Goal: Find specific page/section: Find specific page/section

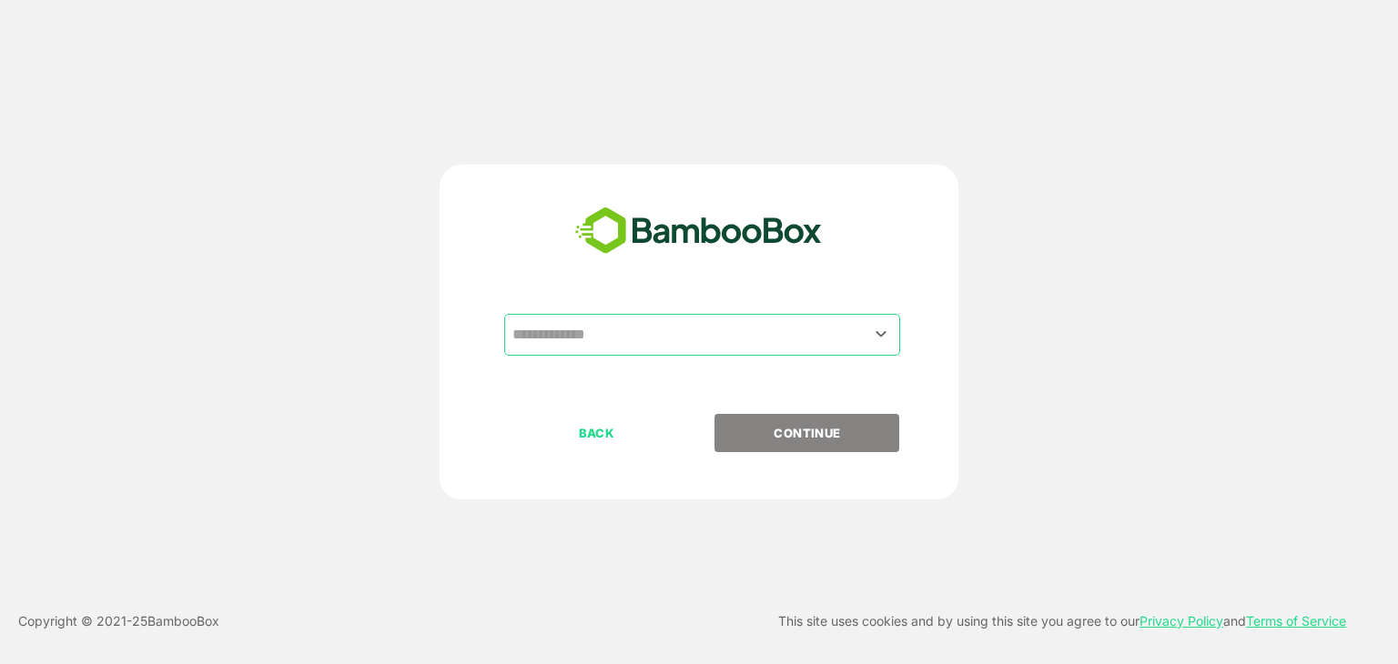
click at [601, 348] on input "text" at bounding box center [702, 335] width 389 height 35
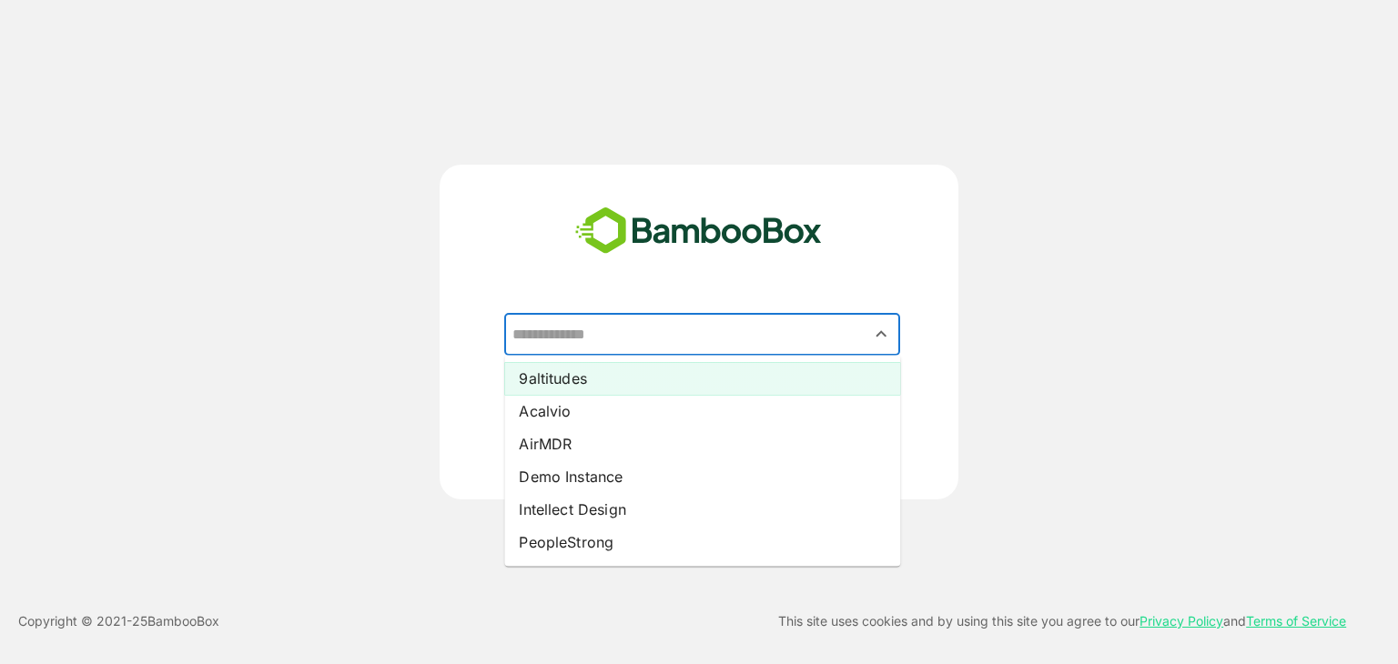
click at [595, 371] on li "9altitudes" at bounding box center [702, 378] width 396 height 33
type input "**********"
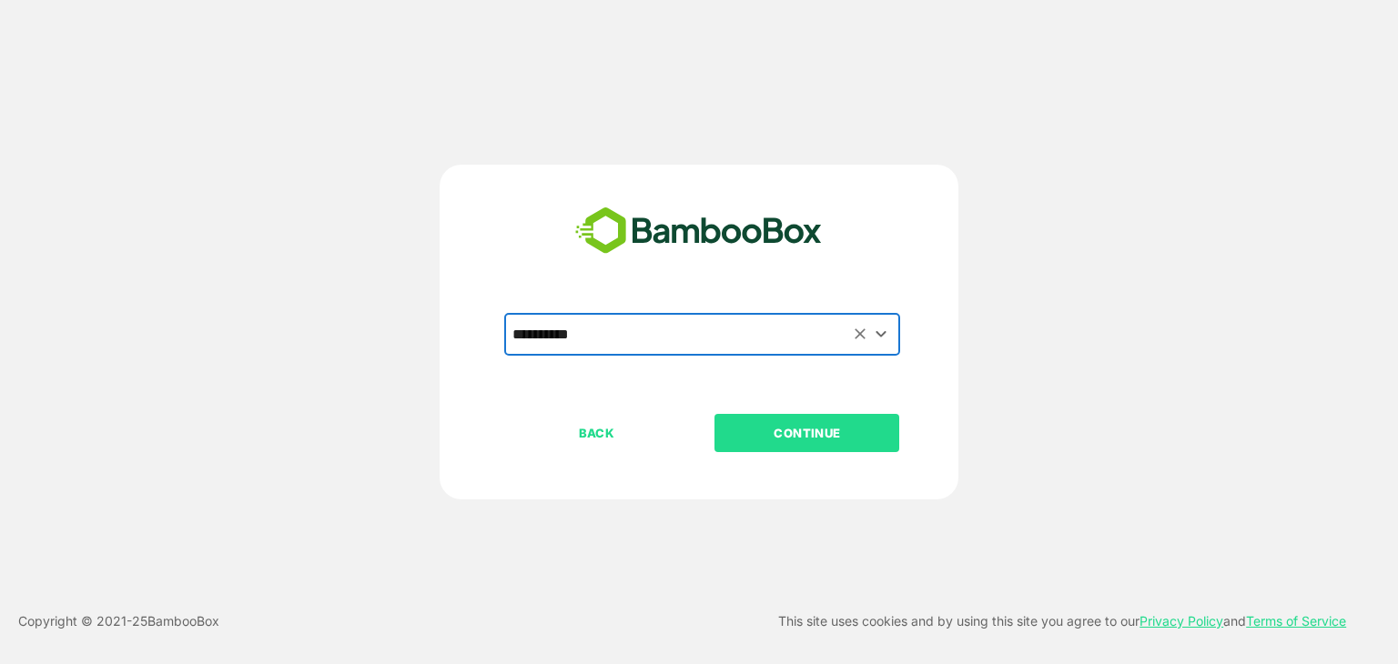
click at [780, 416] on button "CONTINUE" at bounding box center [806, 433] width 185 height 38
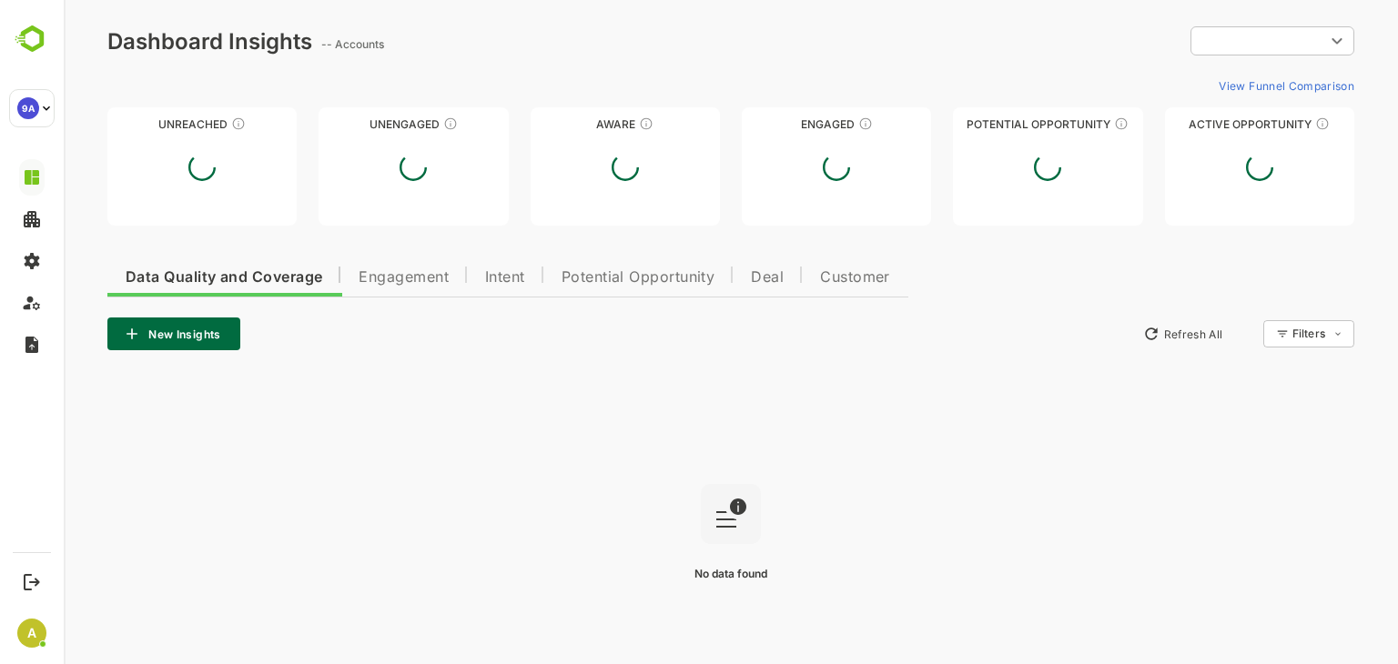
type input "**********"
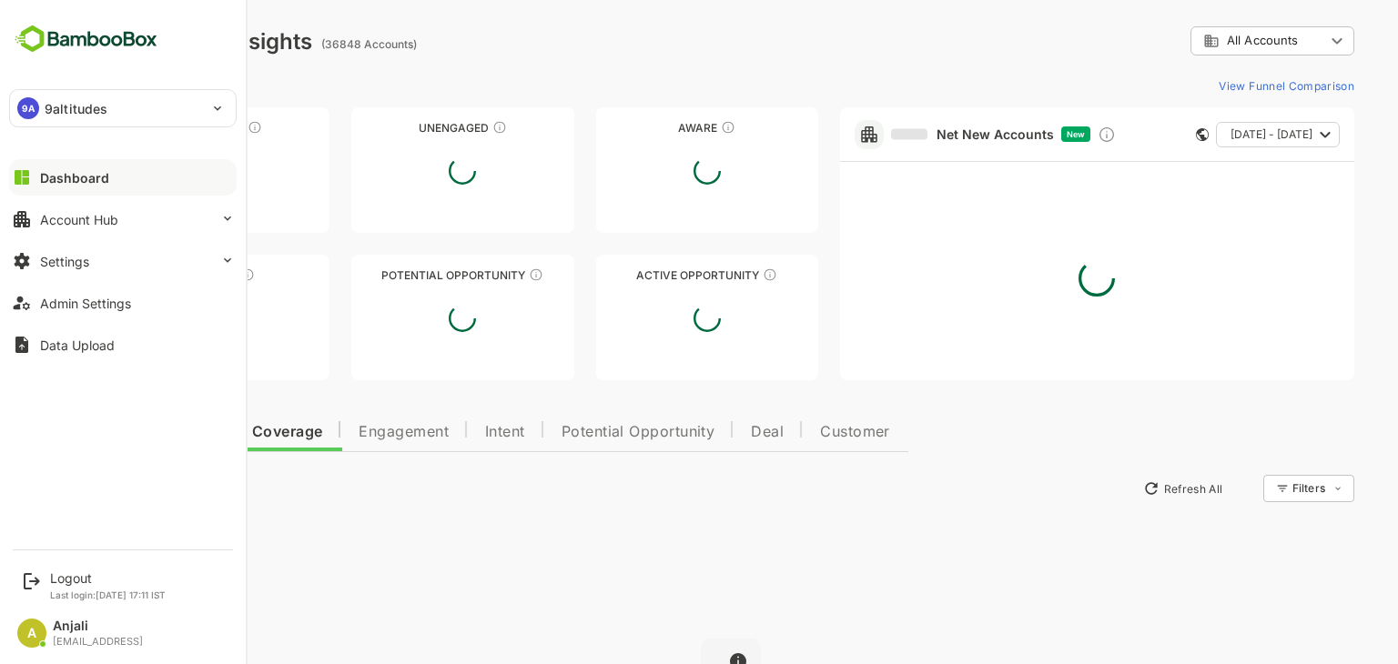
click at [62, 106] on p "9altitudes" at bounding box center [76, 108] width 63 height 19
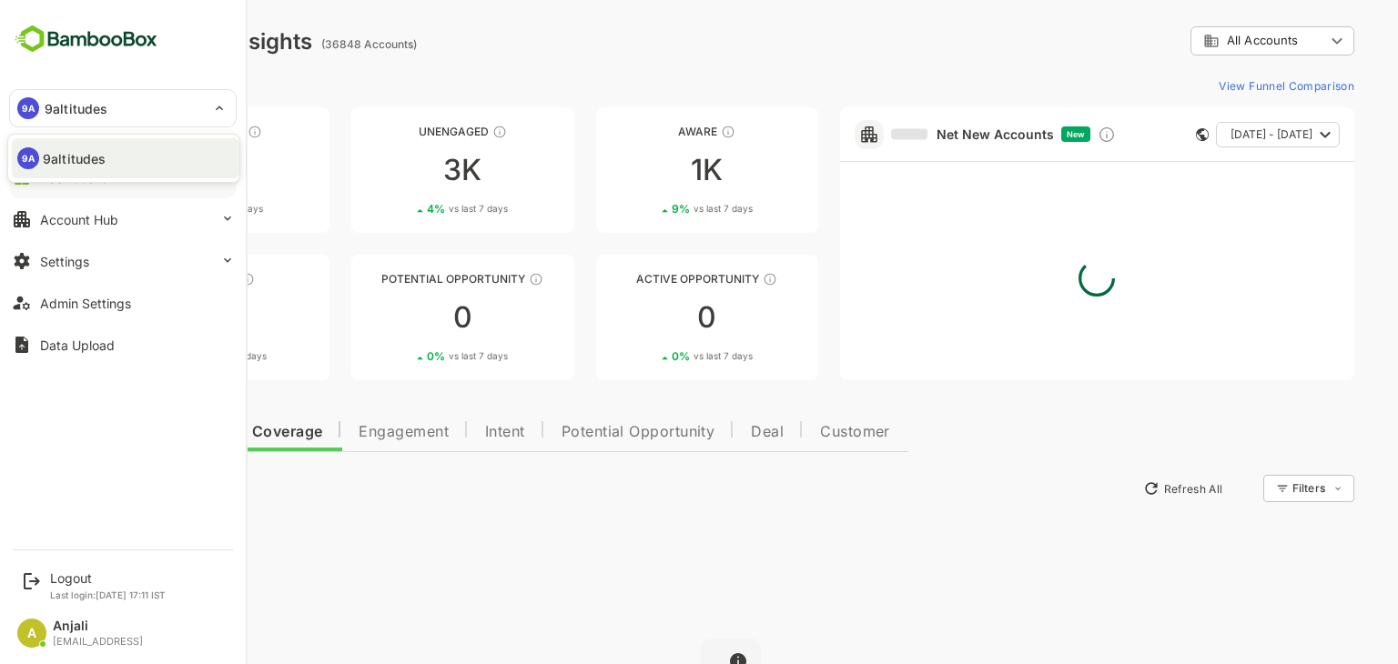
click at [62, 106] on div at bounding box center [699, 332] width 1398 height 664
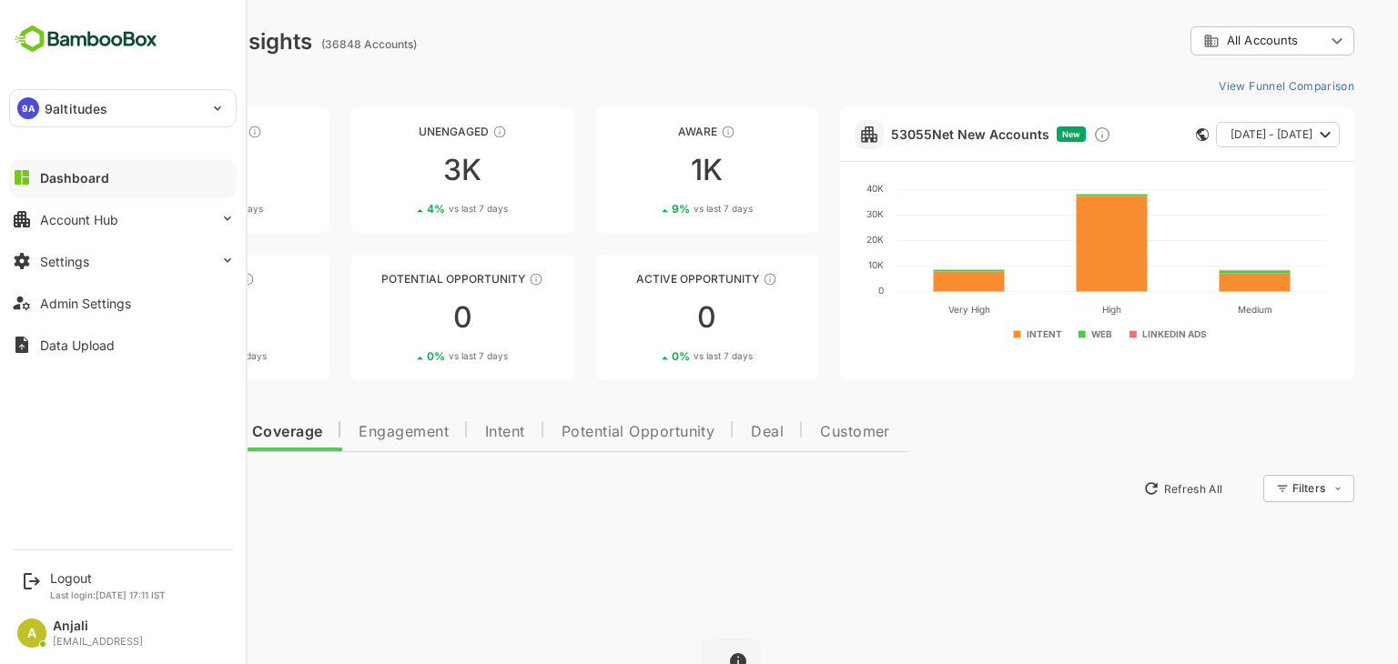
click at [193, 113] on div "9A 9altitudes" at bounding box center [112, 108] width 204 height 36
click at [193, 113] on div at bounding box center [699, 332] width 1398 height 664
click at [178, 106] on div "9A 9altitudes" at bounding box center [112, 108] width 204 height 36
click at [178, 106] on div at bounding box center [699, 332] width 1398 height 664
